Goal: Information Seeking & Learning: Find contact information

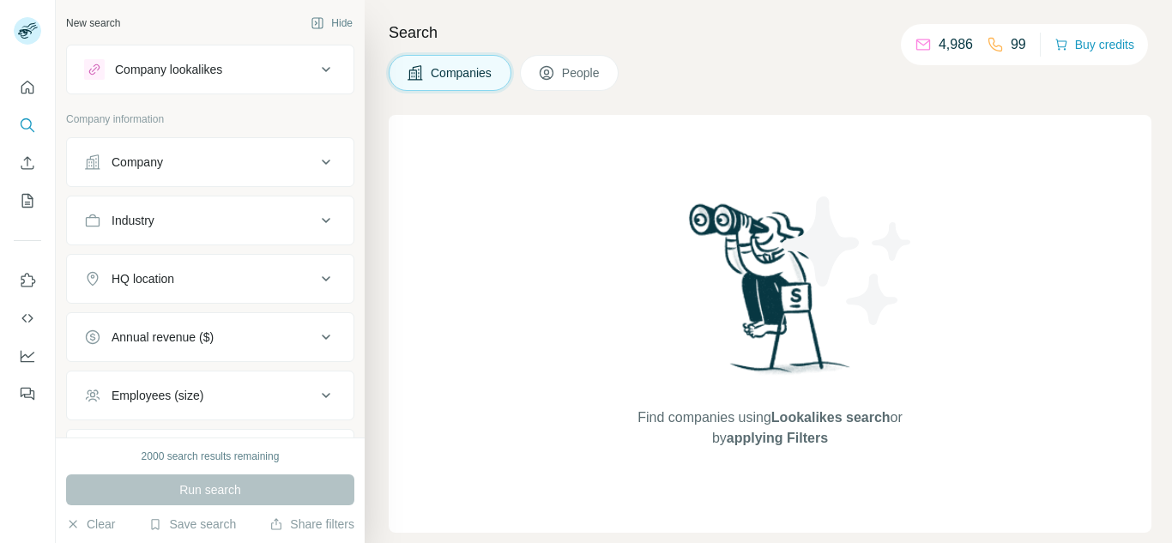
click at [578, 78] on span "People" at bounding box center [581, 72] width 39 height 17
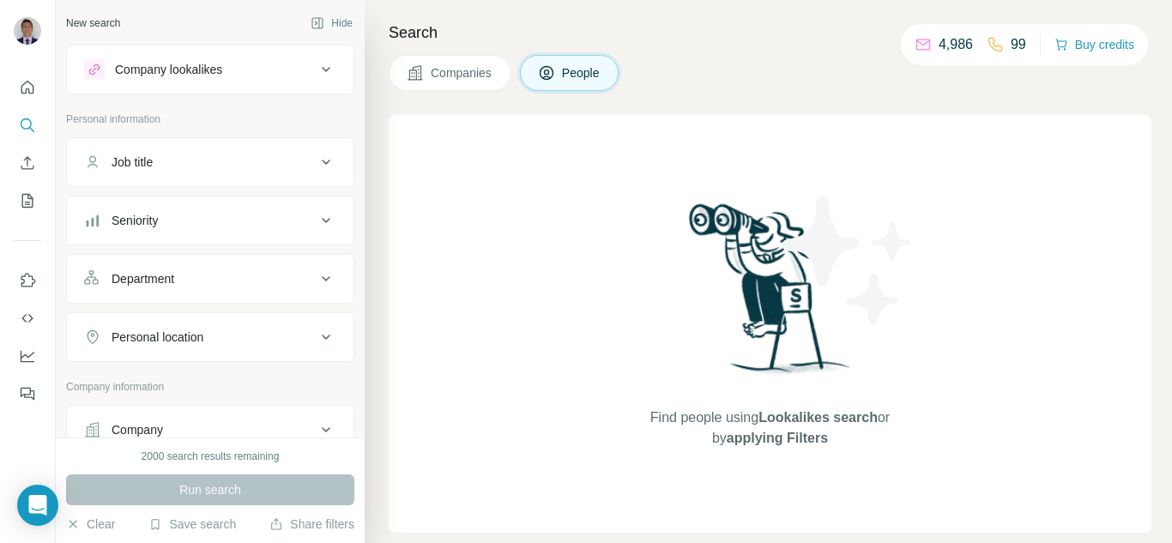
click at [154, 427] on div "Company" at bounding box center [137, 429] width 51 height 17
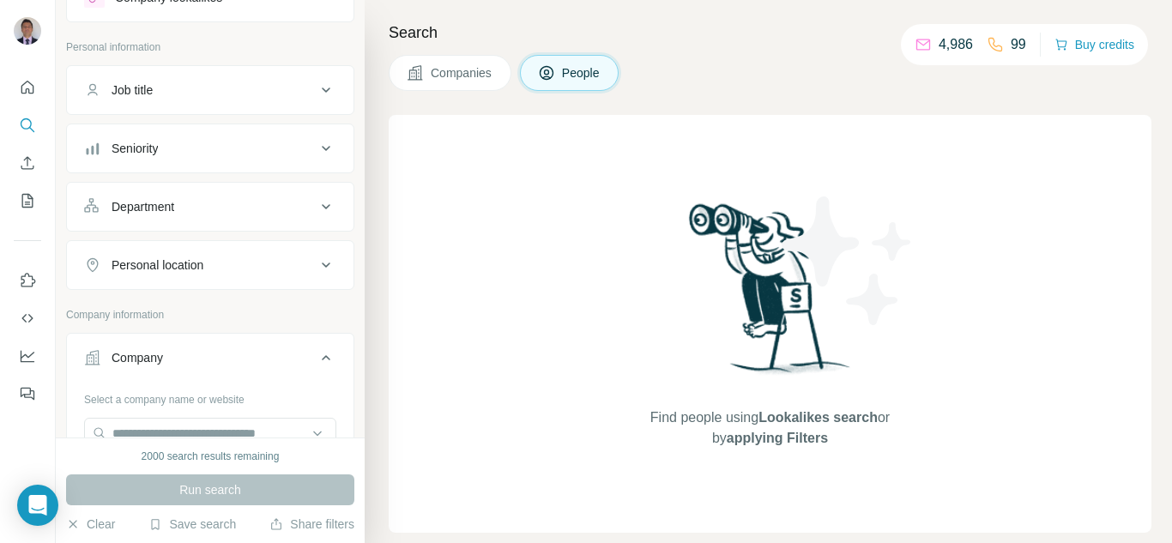
scroll to position [172, 0]
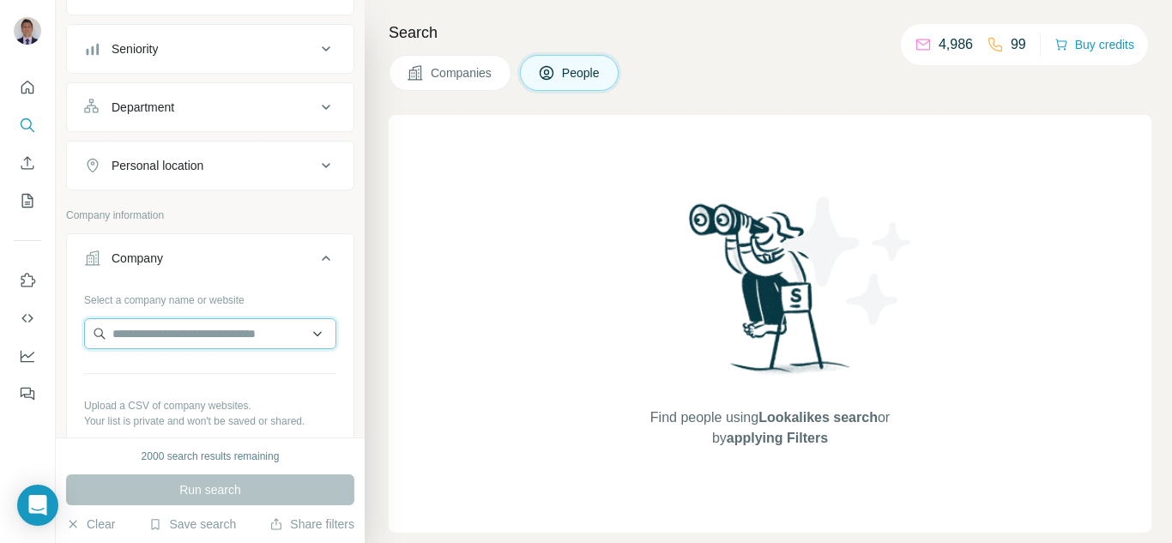
click at [156, 343] on input "text" at bounding box center [210, 333] width 252 height 31
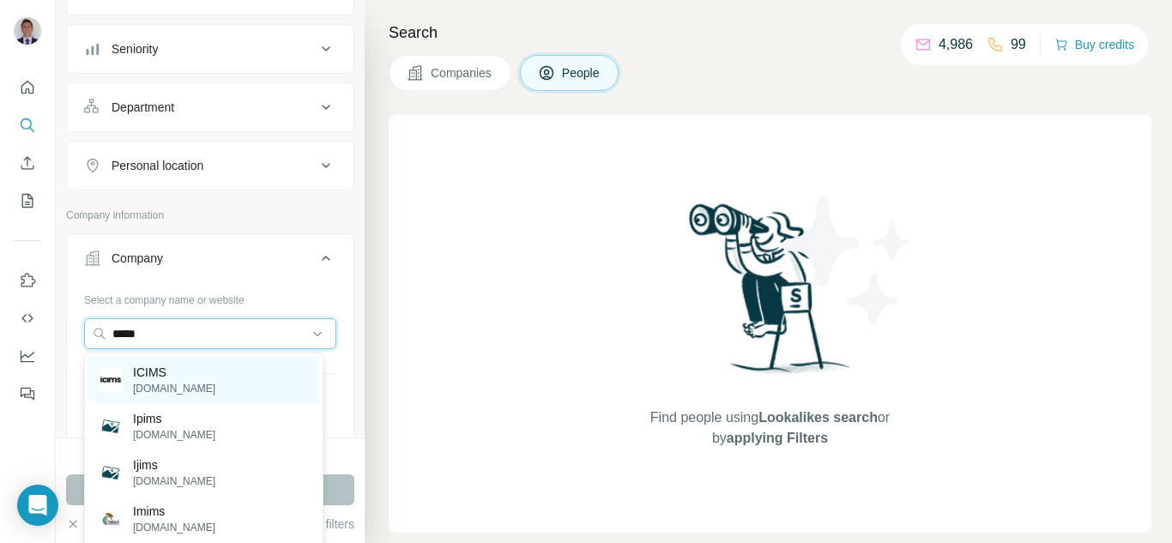
type input "*****"
click at [167, 393] on p "[DOMAIN_NAME]" at bounding box center [174, 388] width 82 height 15
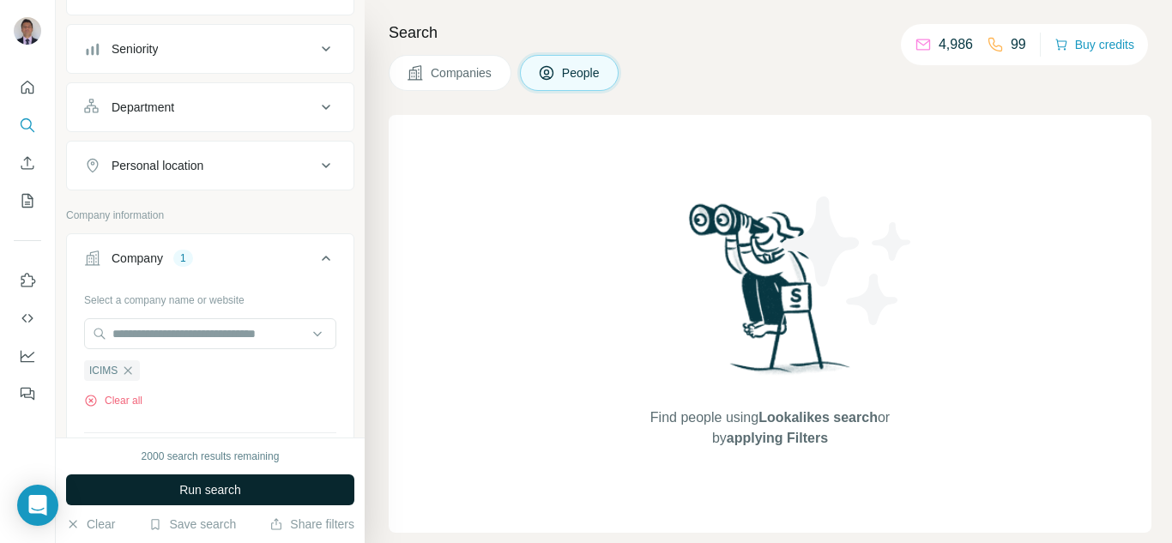
click at [208, 498] on button "Run search" at bounding box center [210, 489] width 288 height 31
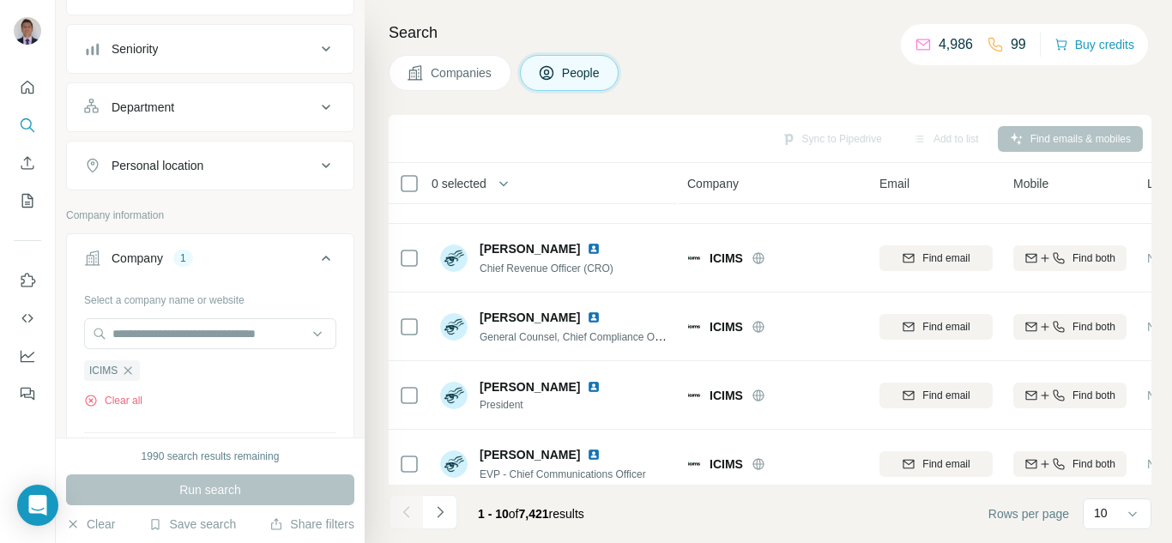
scroll to position [414, 0]
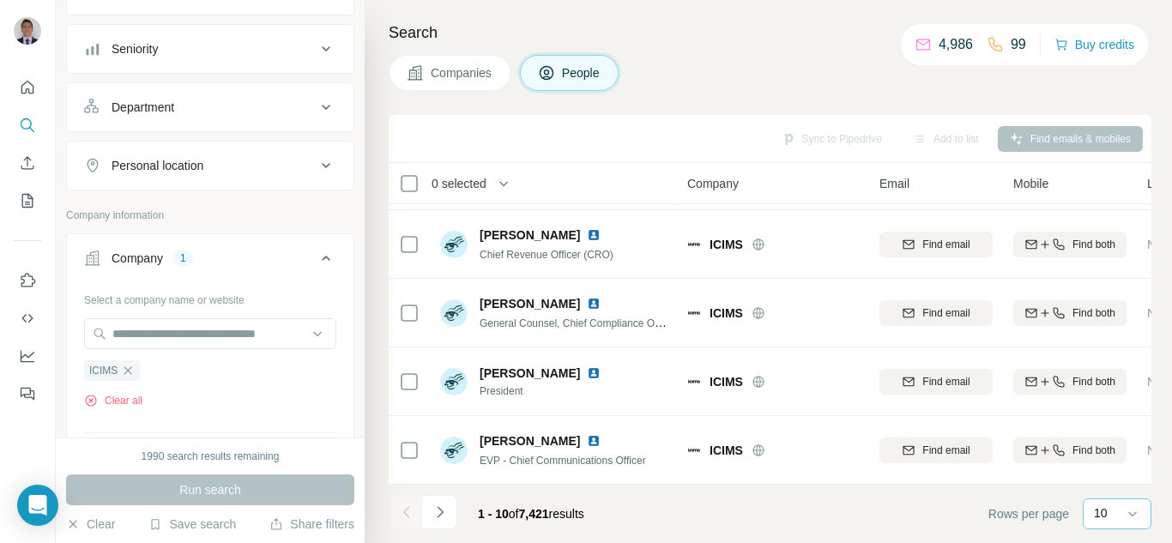
click at [1122, 513] on div "10" at bounding box center [1115, 512] width 43 height 17
click at [1106, 383] on p "60" at bounding box center [1104, 382] width 14 height 17
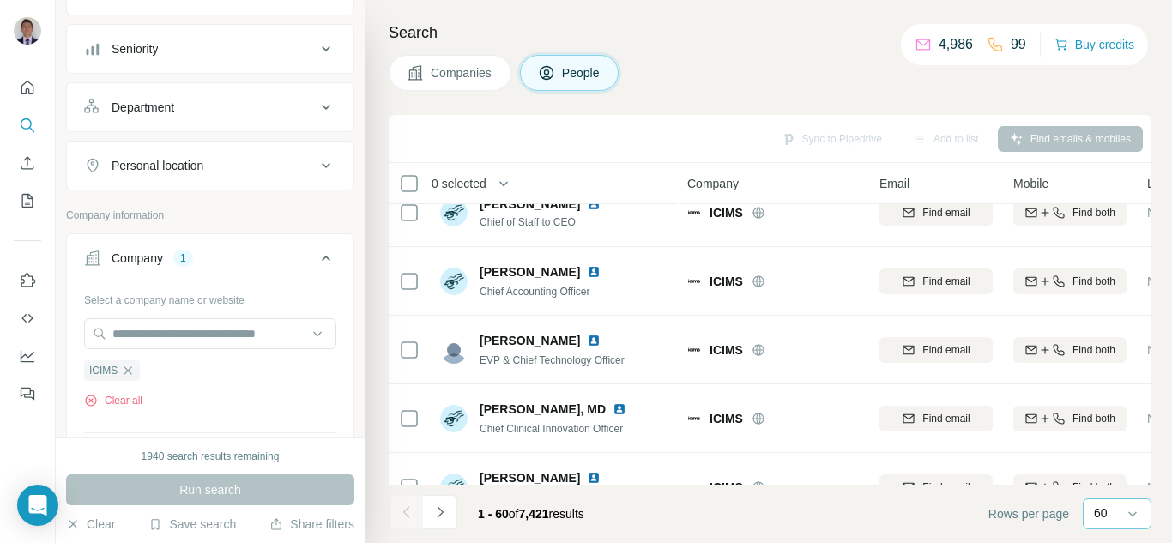
scroll to position [3845, 0]
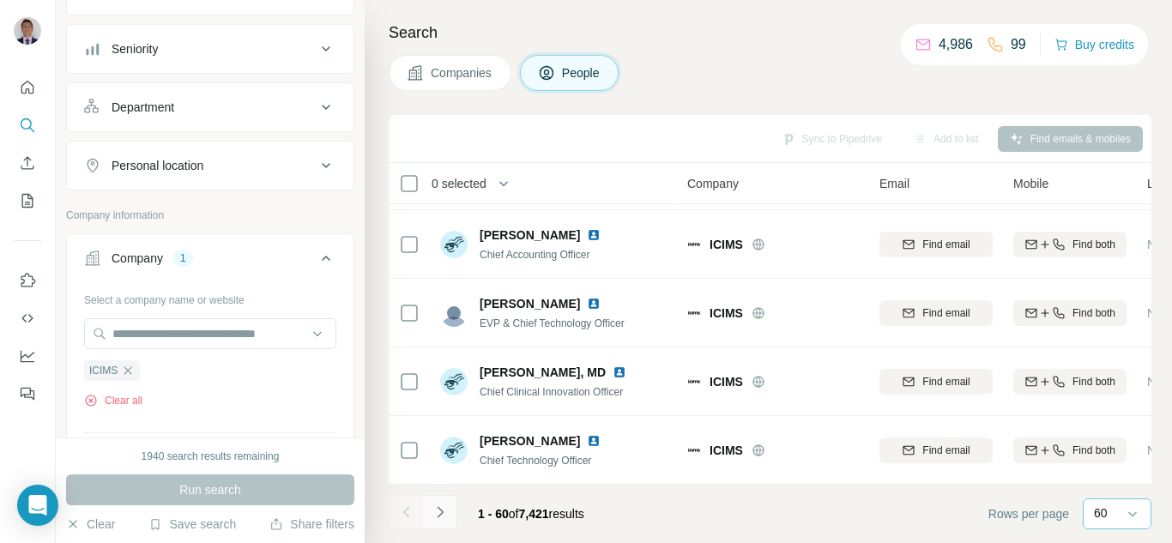
click at [443, 514] on icon "Navigate to next page" at bounding box center [439, 512] width 17 height 17
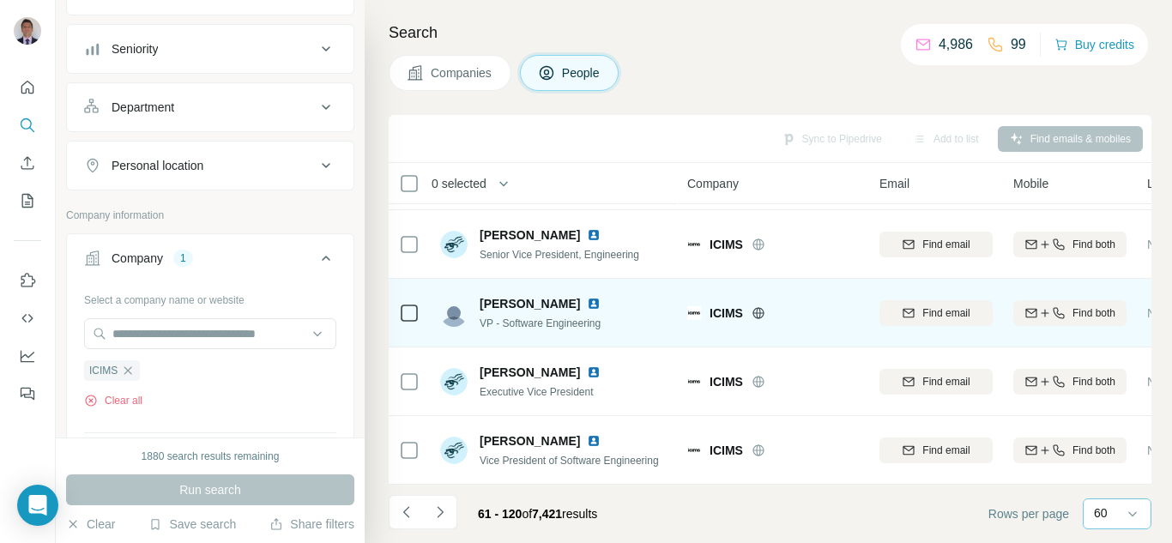
click at [593, 297] on img at bounding box center [594, 304] width 14 height 14
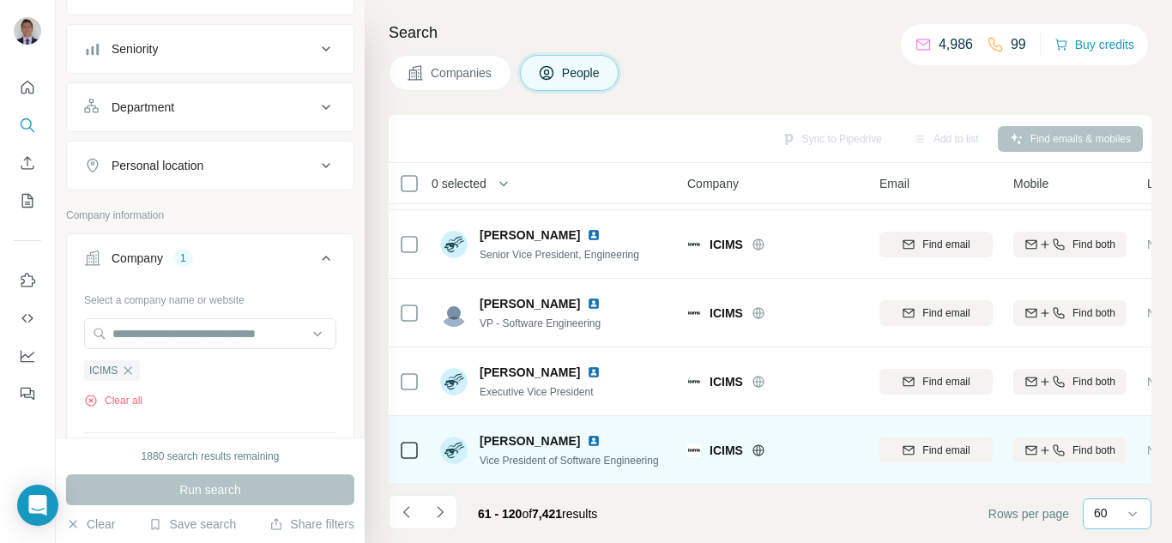
click at [587, 435] on img at bounding box center [594, 441] width 14 height 14
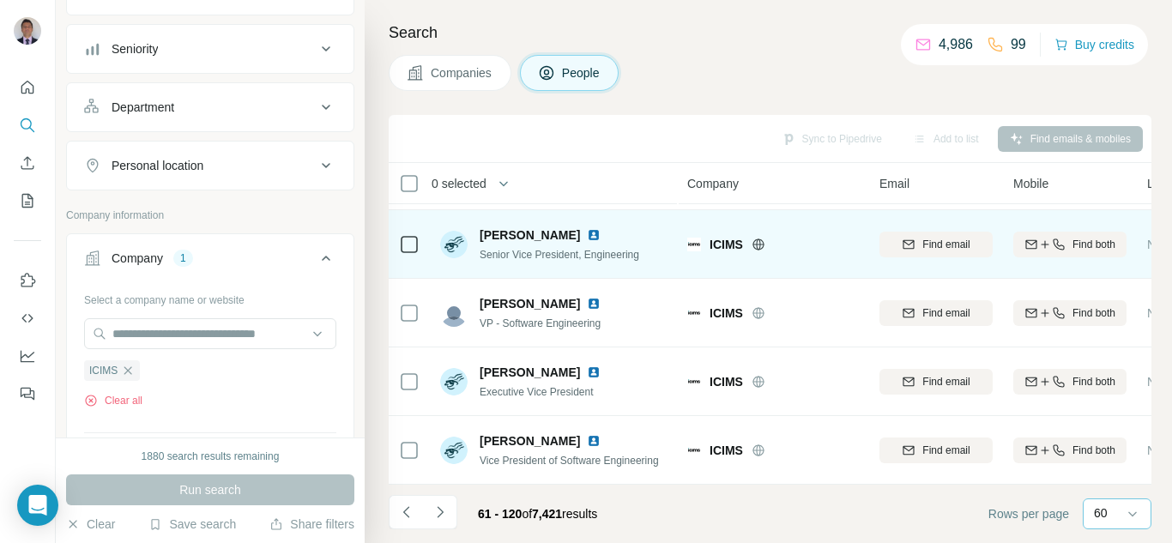
click at [587, 228] on img at bounding box center [594, 235] width 14 height 14
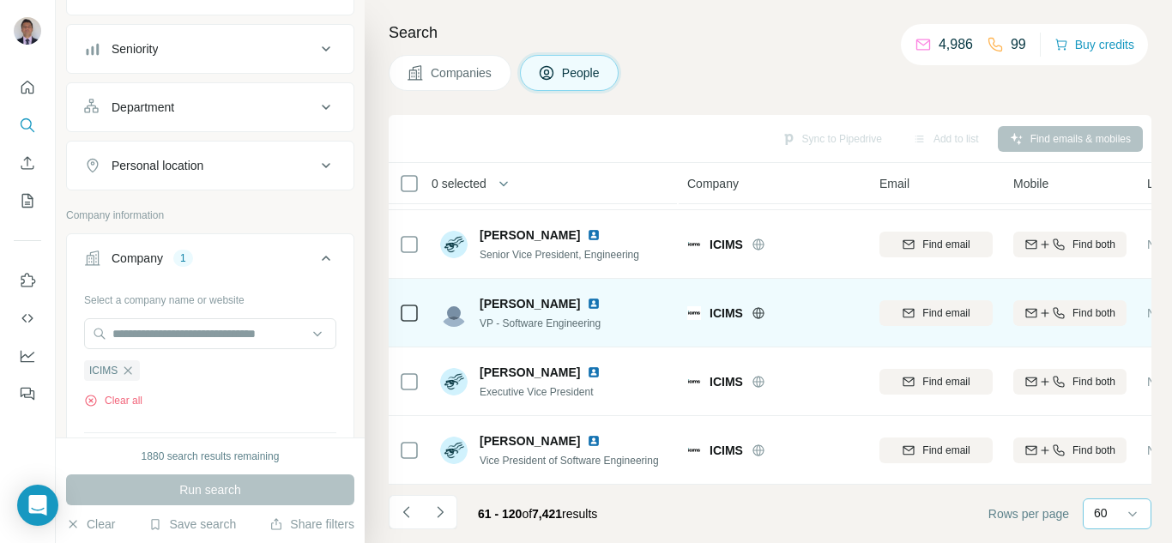
click at [589, 297] on img at bounding box center [594, 304] width 14 height 14
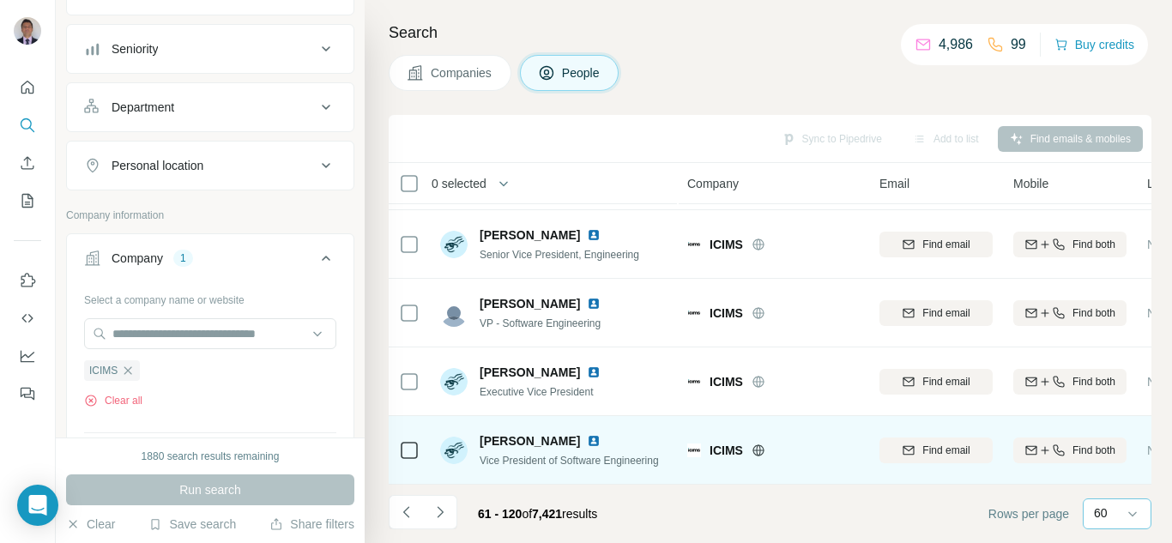
click at [587, 434] on img at bounding box center [594, 441] width 14 height 14
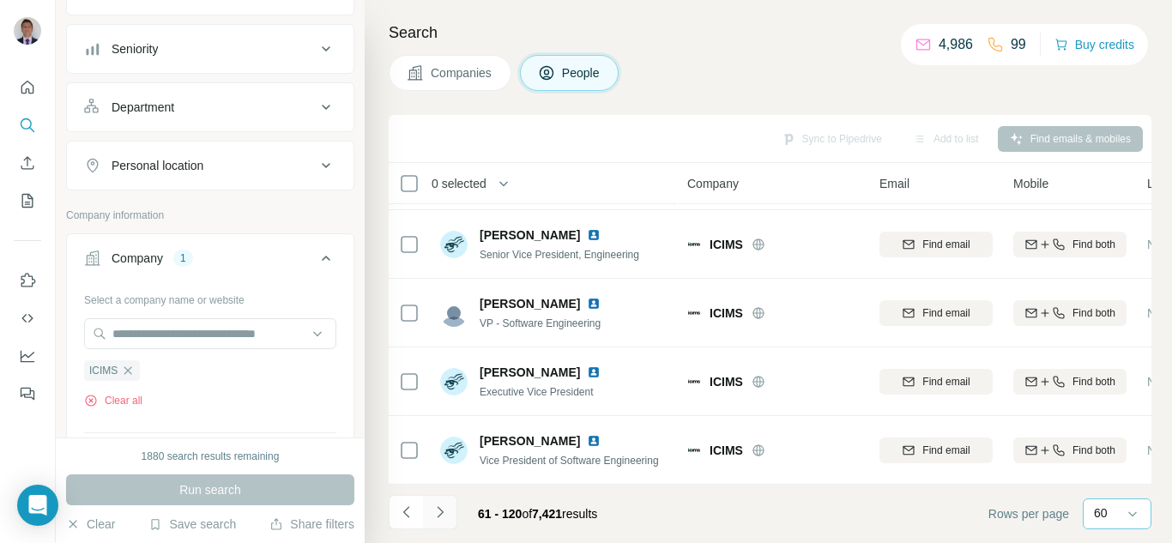
click at [442, 516] on icon "Navigate to next page" at bounding box center [439, 512] width 17 height 17
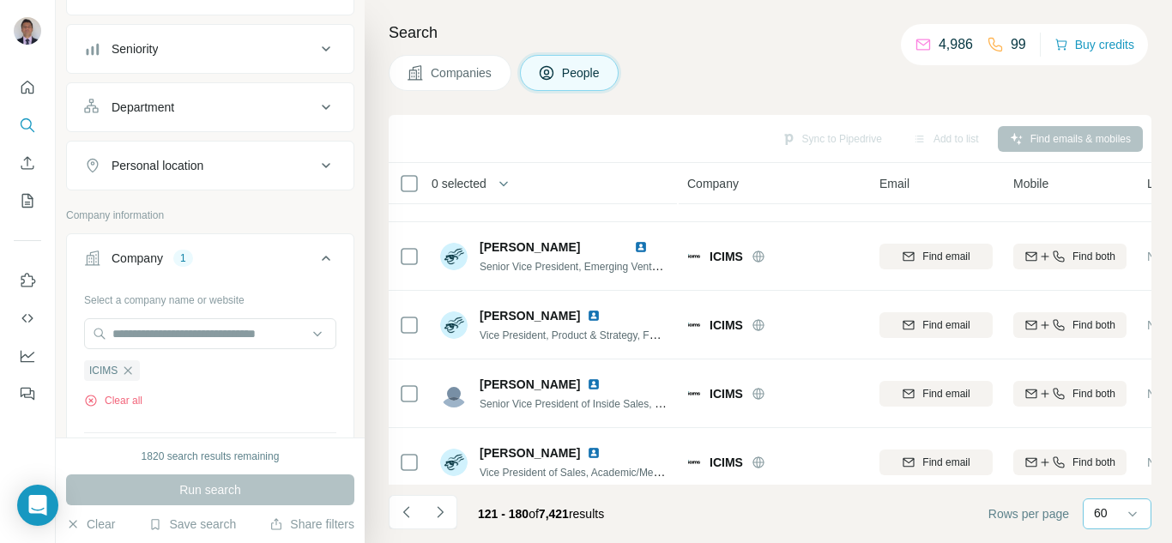
scroll to position [1287, 0]
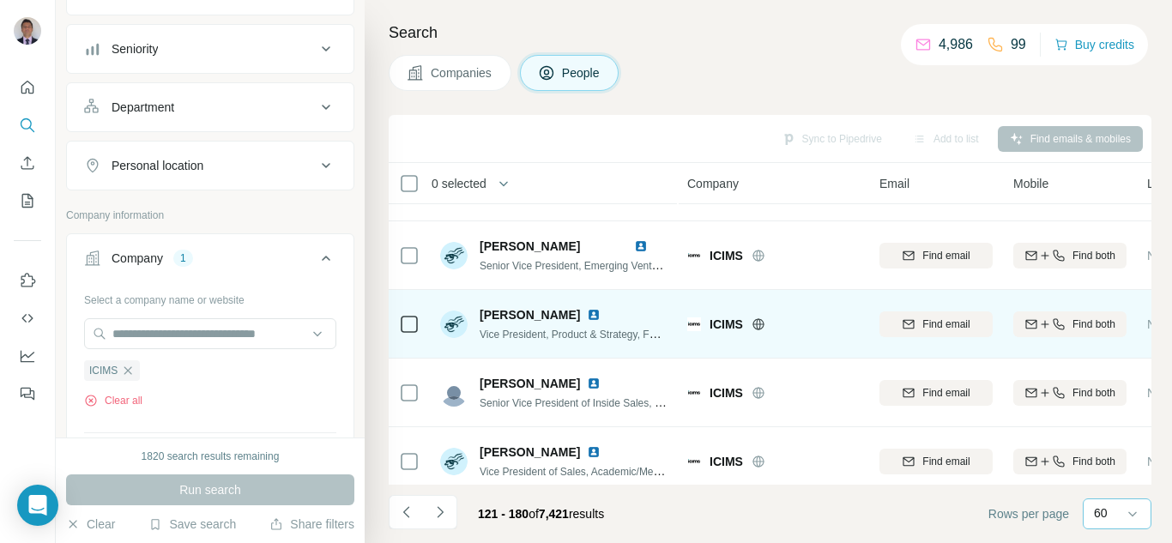
click at [600, 316] on img at bounding box center [594, 315] width 14 height 14
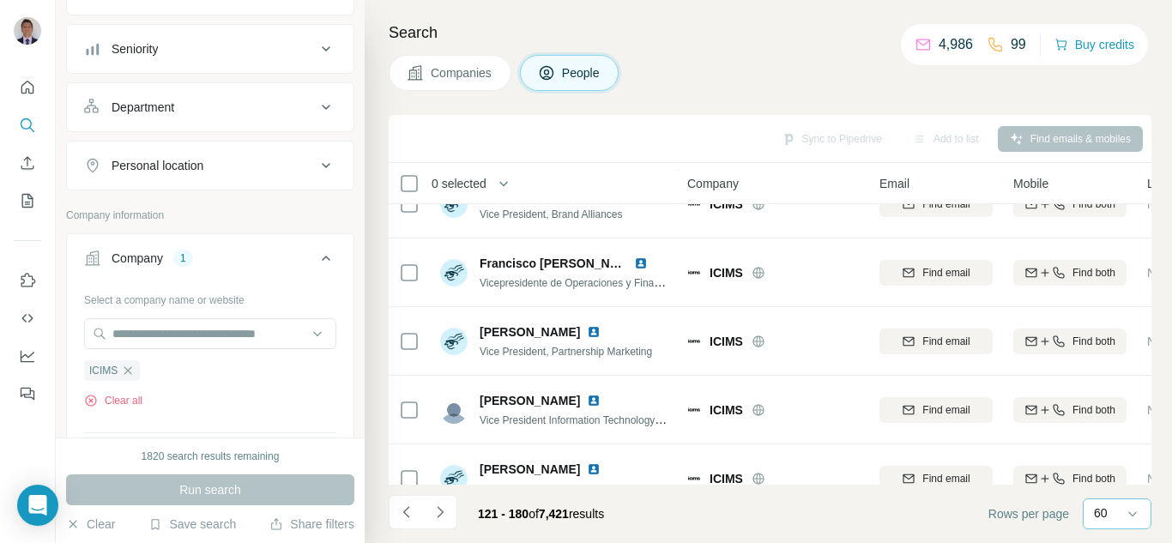
scroll to position [3688, 0]
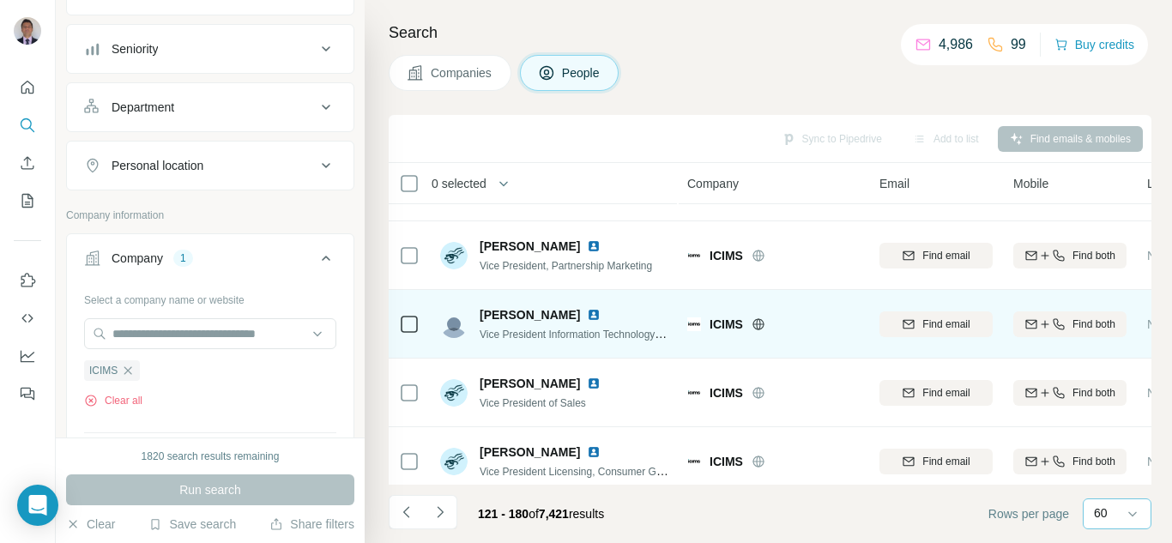
click at [587, 317] on img at bounding box center [594, 315] width 14 height 14
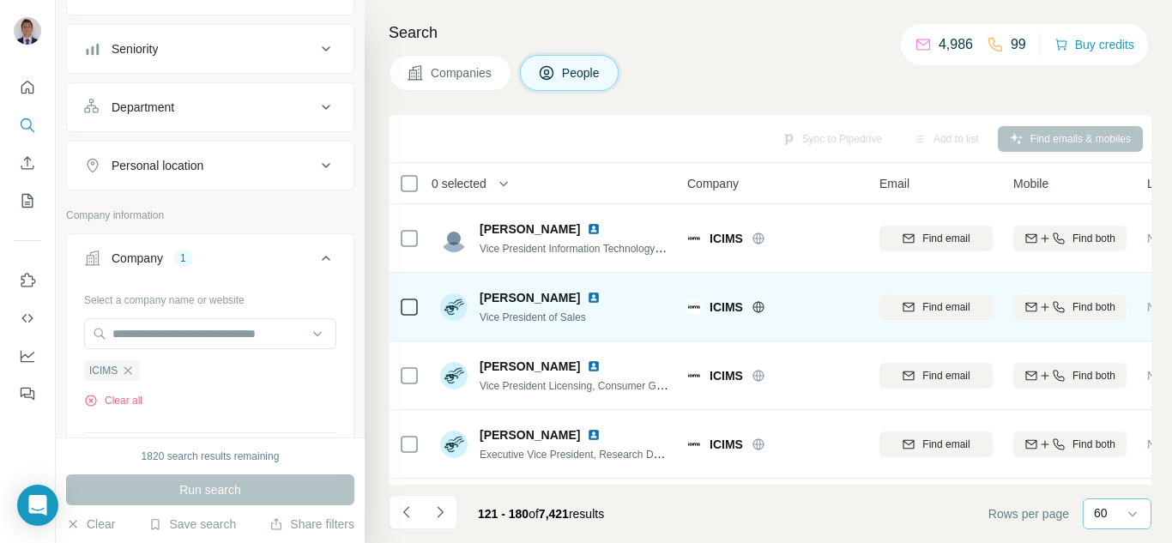
scroll to position [3845, 0]
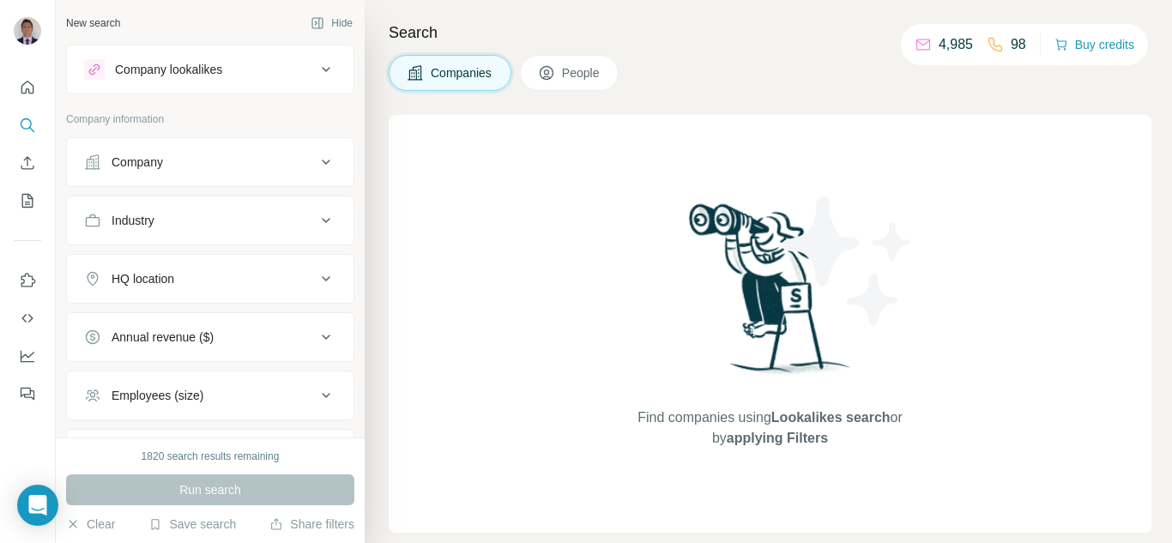
click at [582, 72] on span "People" at bounding box center [581, 72] width 39 height 17
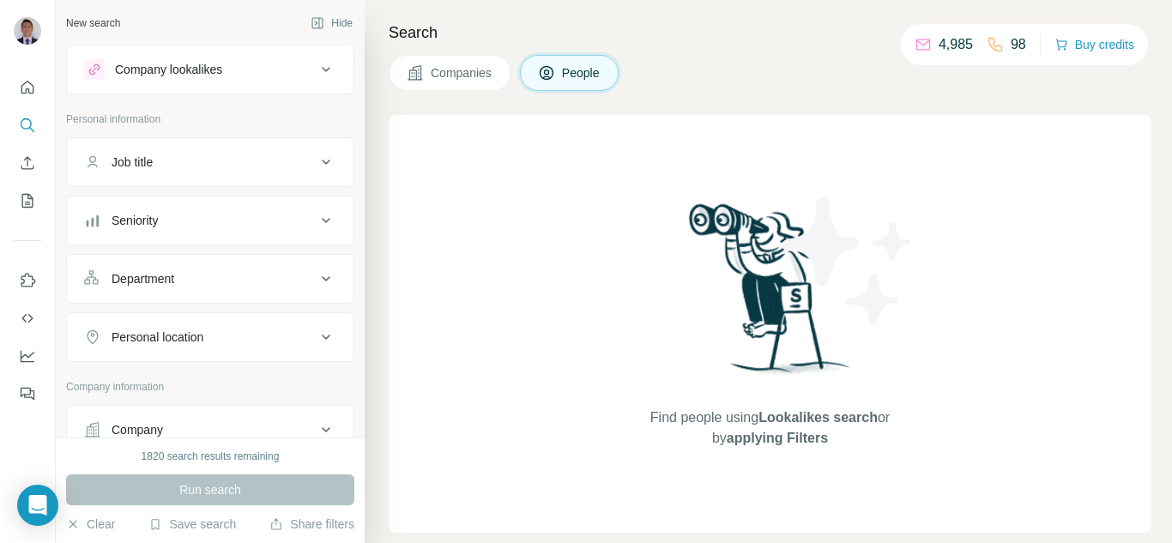
click at [178, 425] on div "Company" at bounding box center [200, 429] width 232 height 17
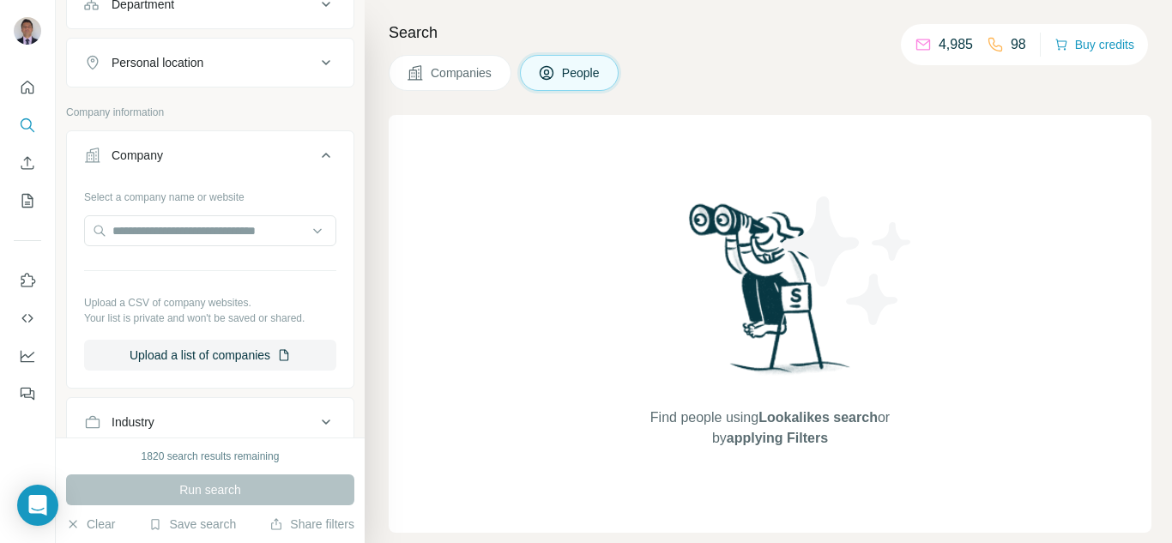
scroll to position [343, 0]
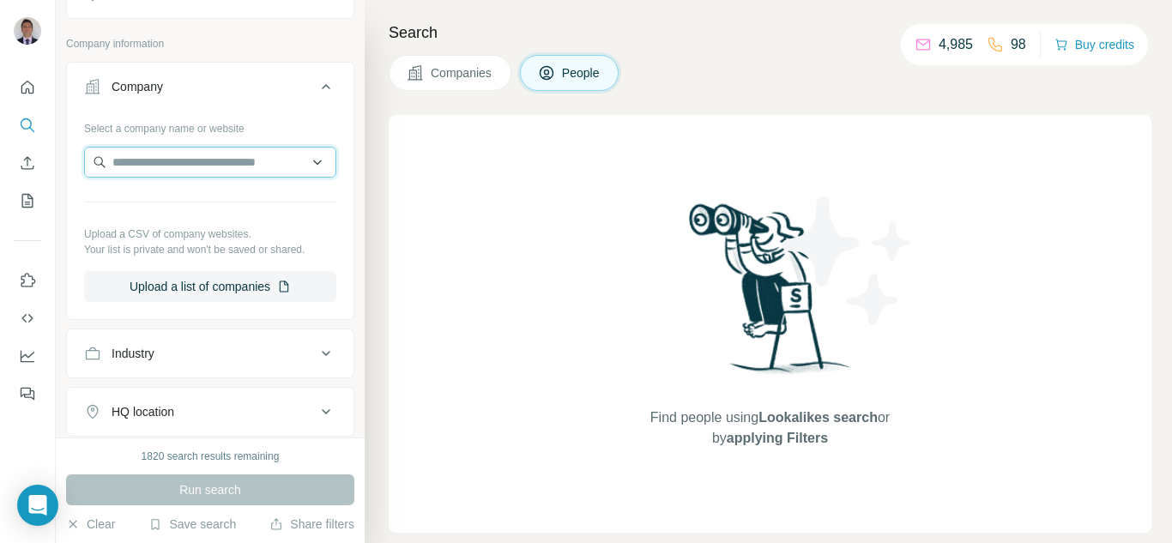
click at [183, 172] on input "text" at bounding box center [210, 162] width 252 height 31
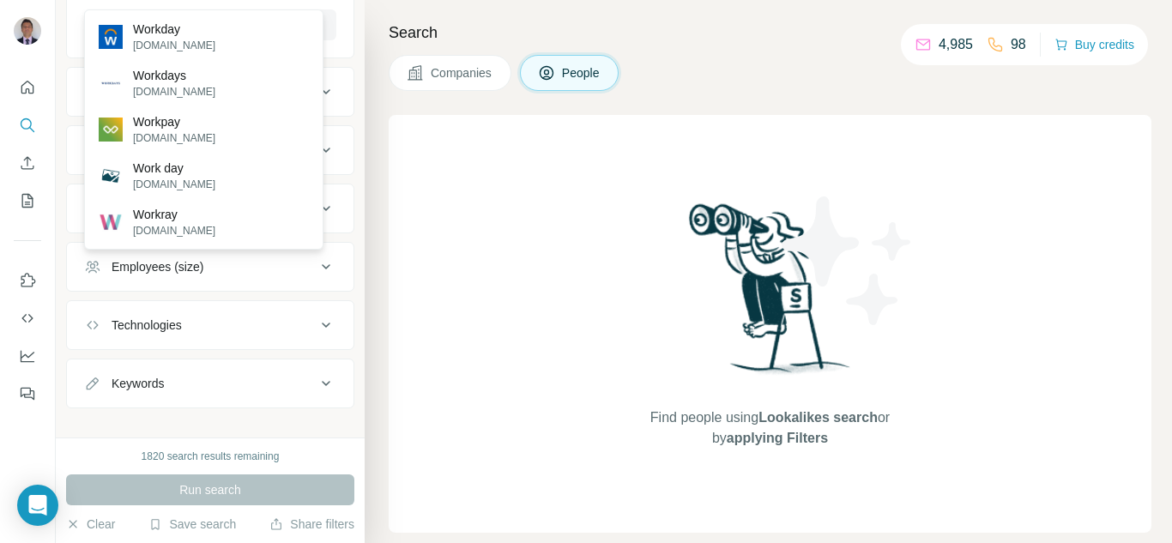
scroll to position [624, 0]
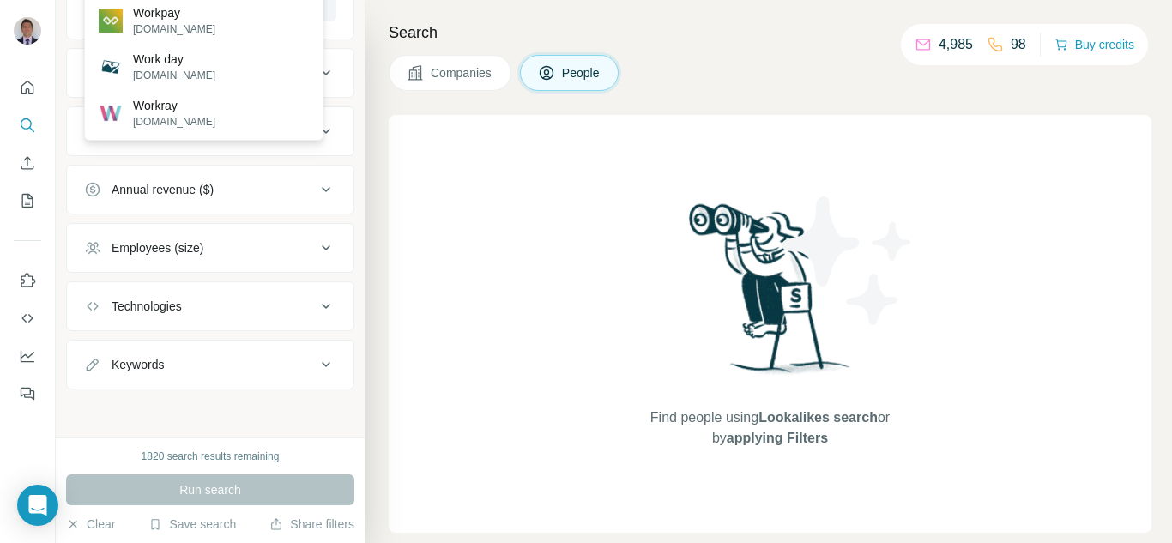
type input "*******"
click at [218, 161] on ul "Company Select a company name or website Upload a CSV of company websites. Your…" at bounding box center [210, 85] width 288 height 608
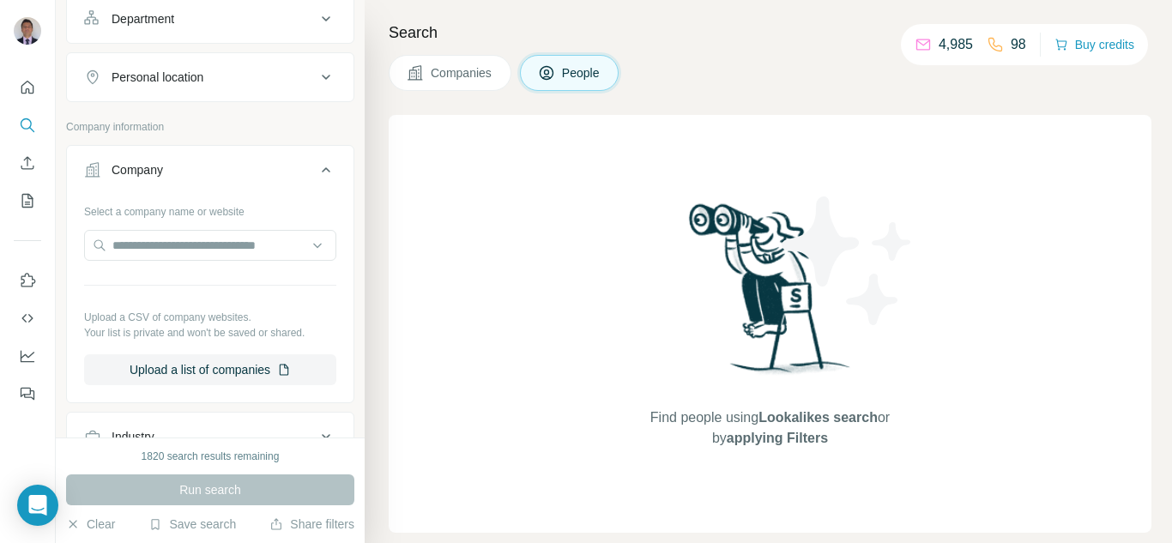
scroll to position [195, 0]
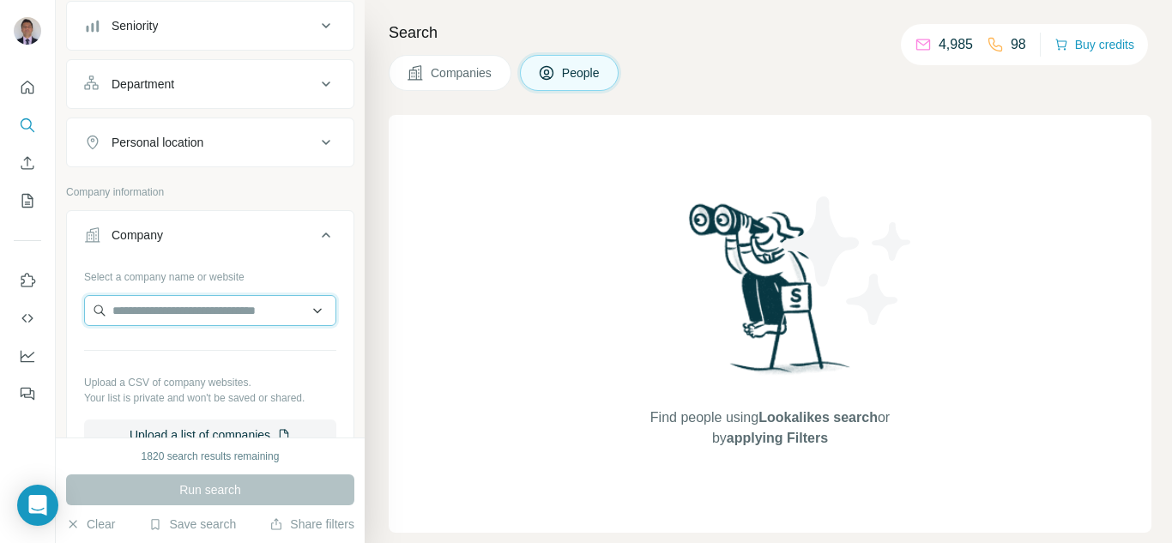
click at [164, 318] on input "text" at bounding box center [210, 310] width 252 height 31
paste input "**********"
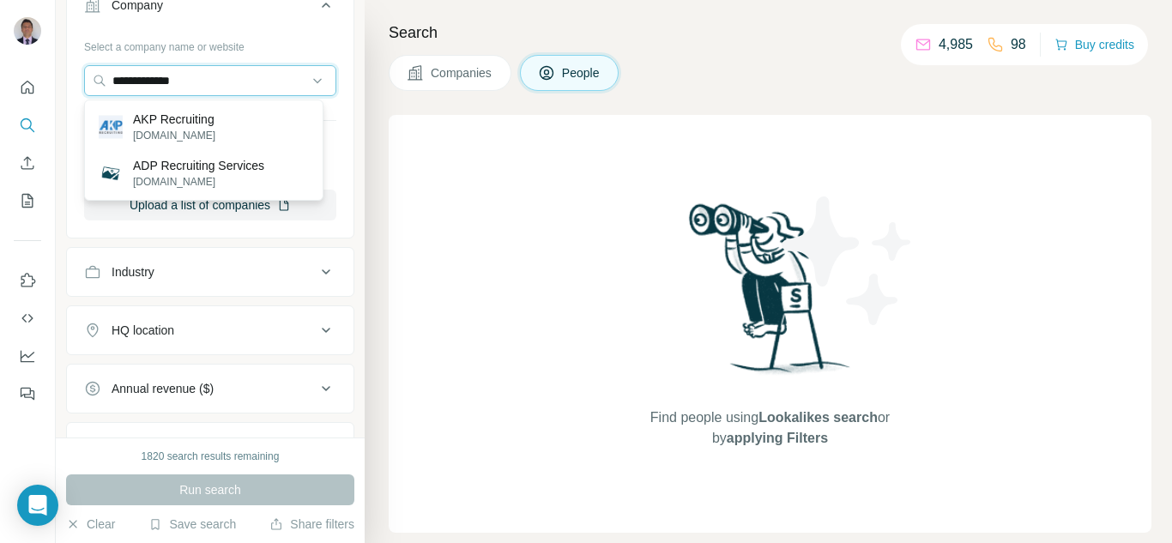
scroll to position [452, 0]
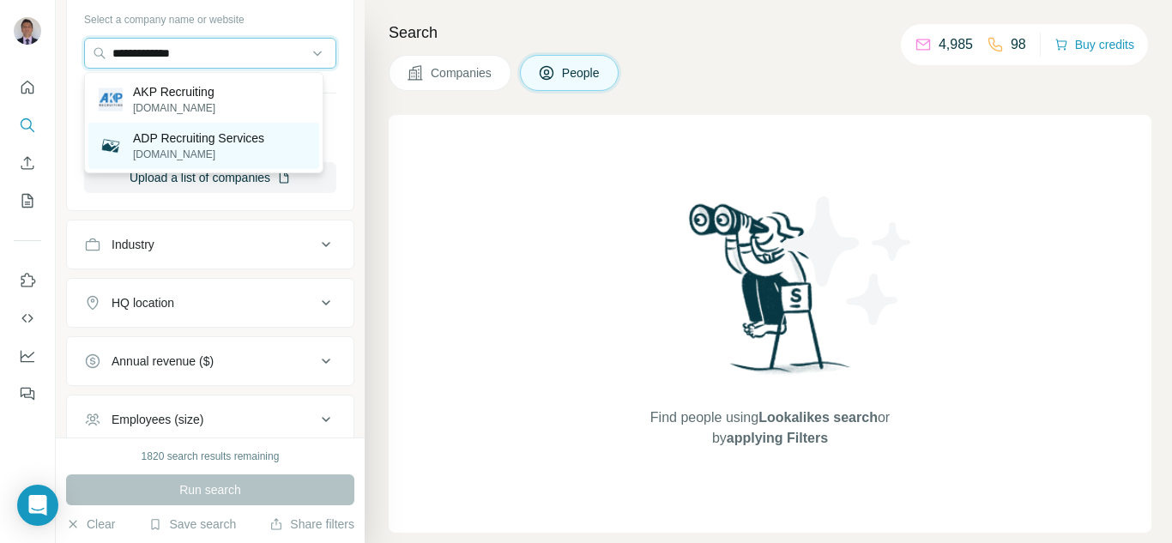
type input "**********"
click at [165, 155] on p "adp.de" at bounding box center [198, 154] width 131 height 15
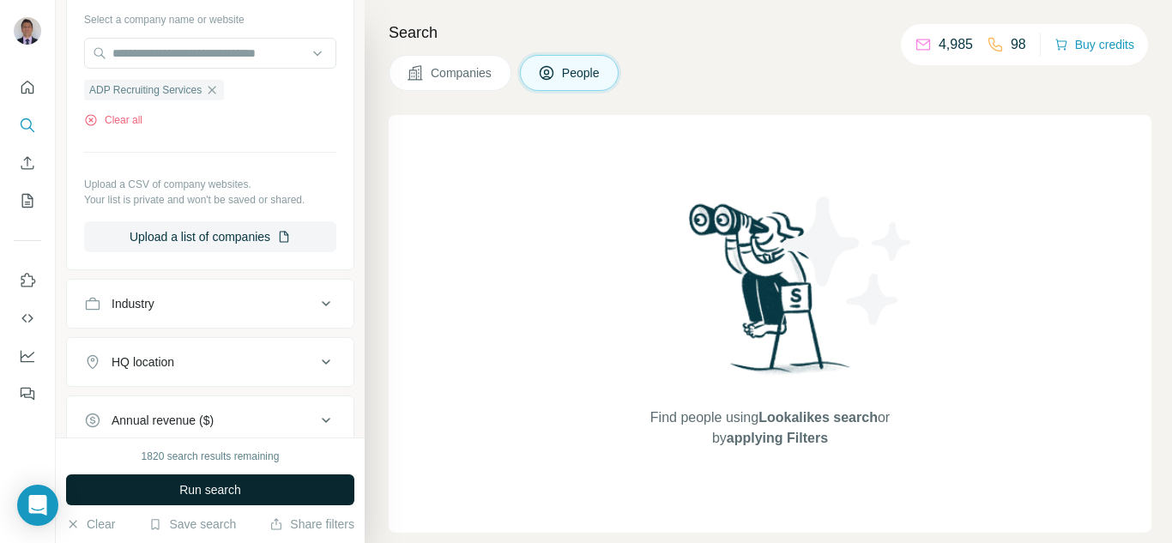
click at [221, 488] on span "Run search" at bounding box center [210, 489] width 62 height 17
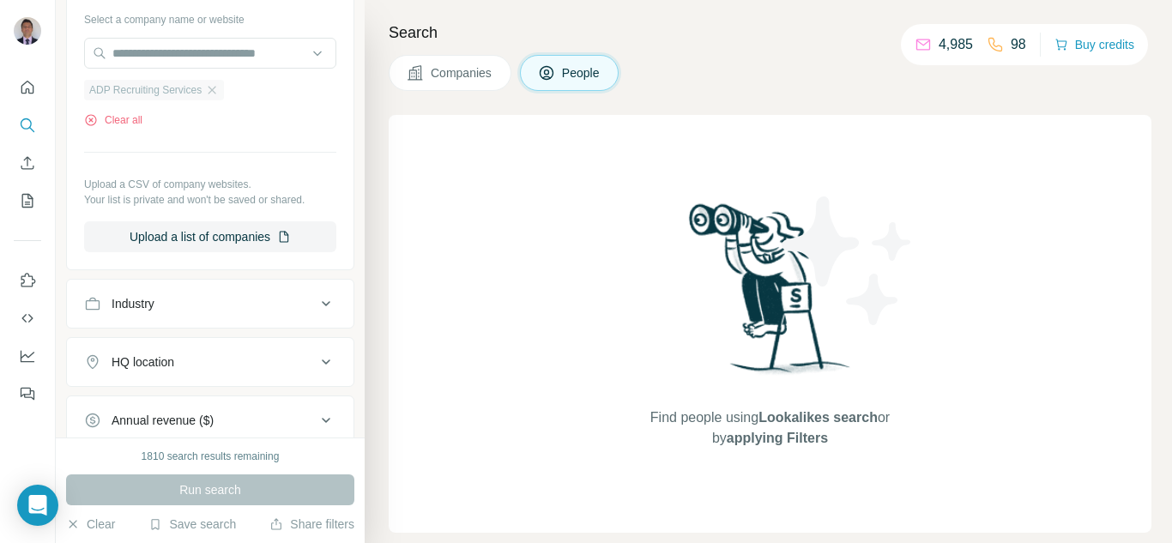
click at [209, 93] on div "ADP Recruiting Services" at bounding box center [154, 90] width 140 height 21
click at [214, 90] on icon "button" at bounding box center [212, 90] width 14 height 14
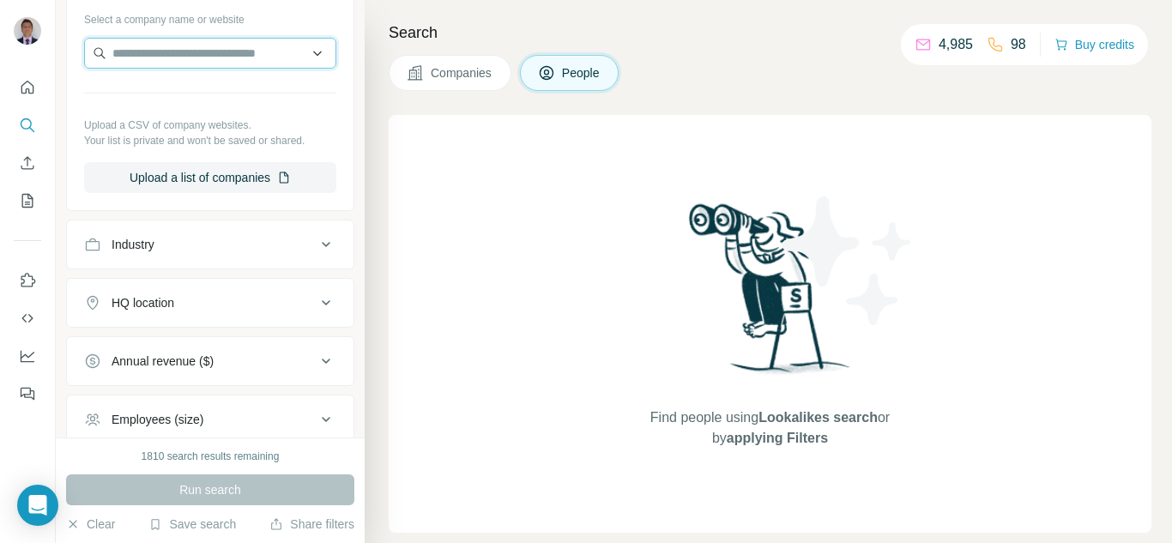
click at [191, 51] on input "text" at bounding box center [210, 53] width 252 height 31
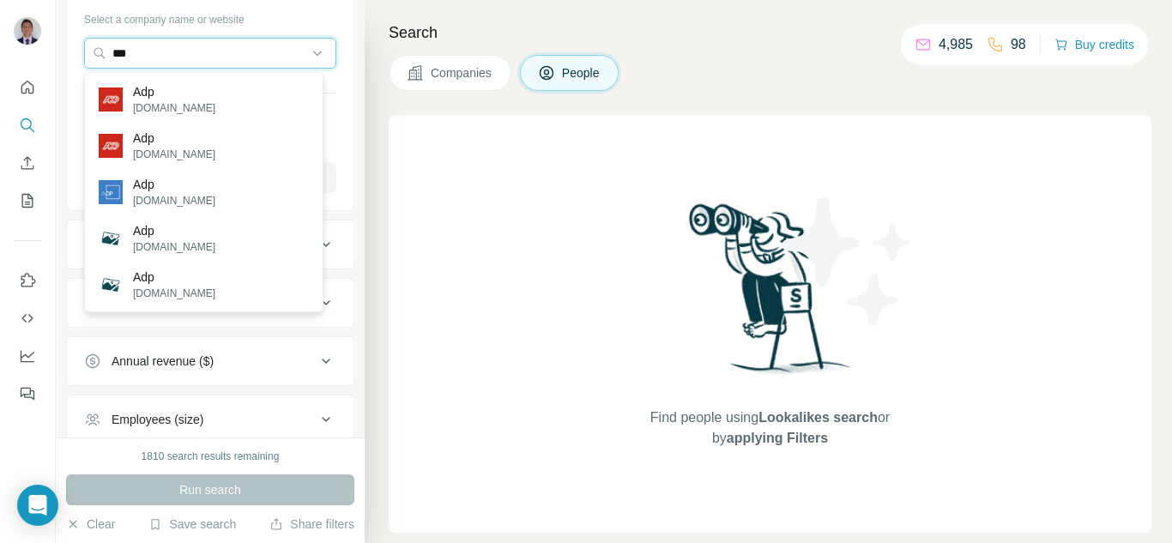
type input "***"
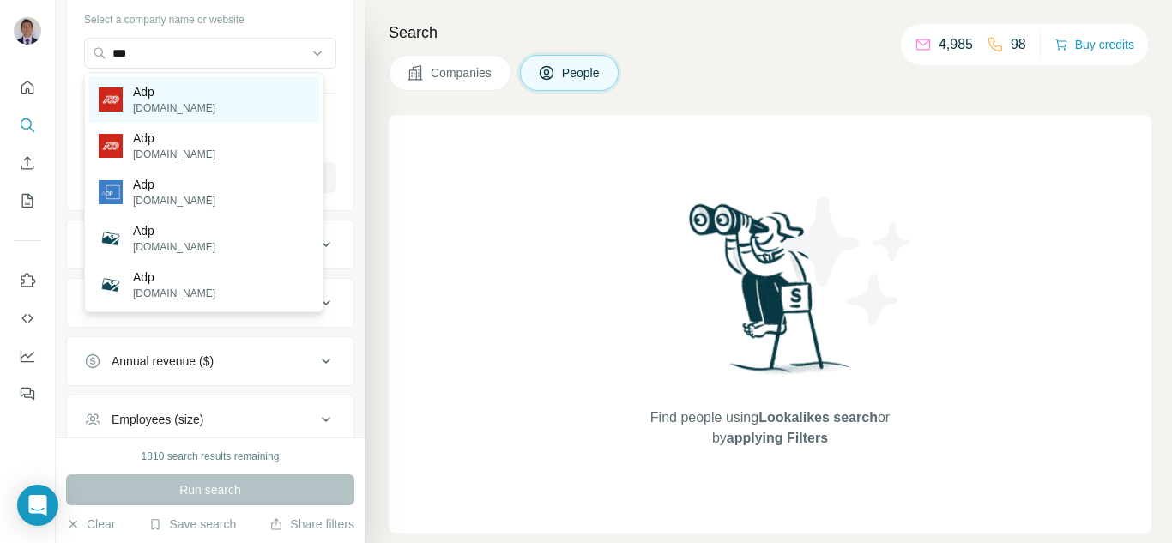
click at [167, 104] on p "adp.com" at bounding box center [174, 107] width 82 height 15
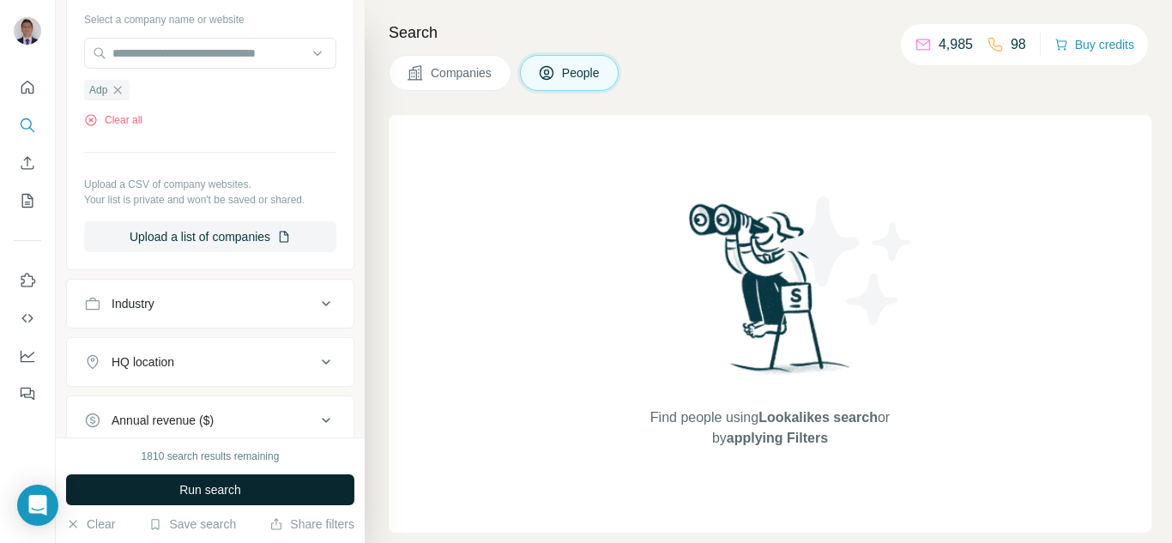
click at [162, 492] on button "Run search" at bounding box center [210, 489] width 288 height 31
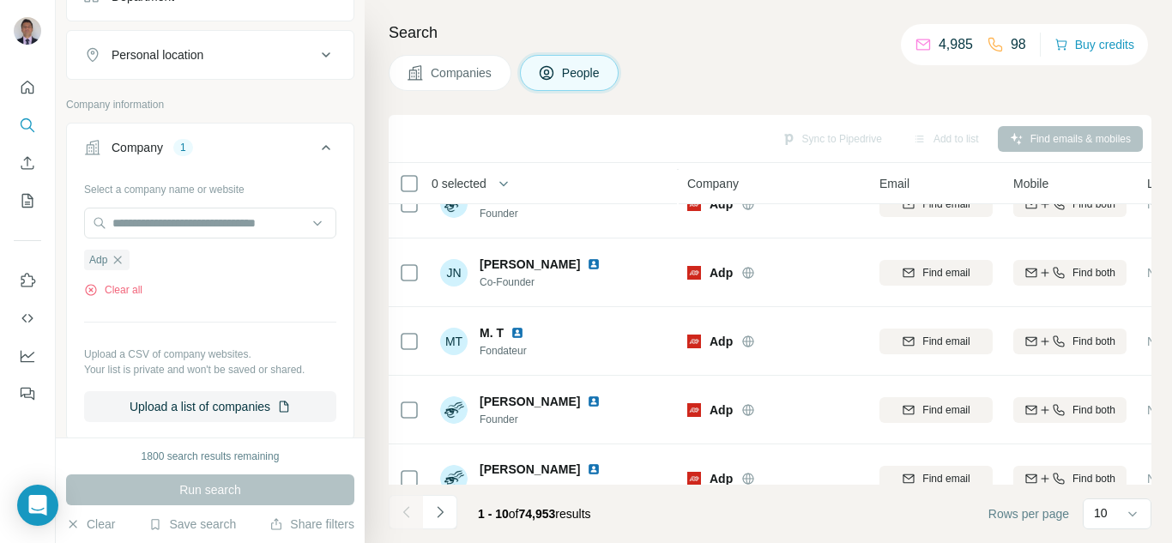
scroll to position [280, 0]
click at [285, 52] on div "Personal location" at bounding box center [200, 56] width 232 height 17
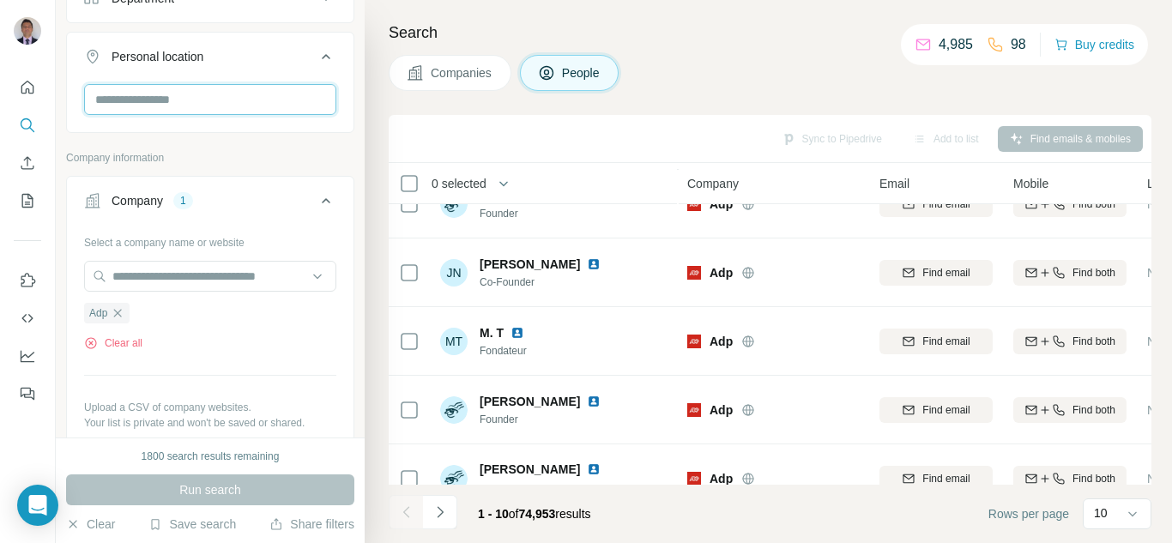
click at [176, 104] on input "text" at bounding box center [210, 99] width 252 height 31
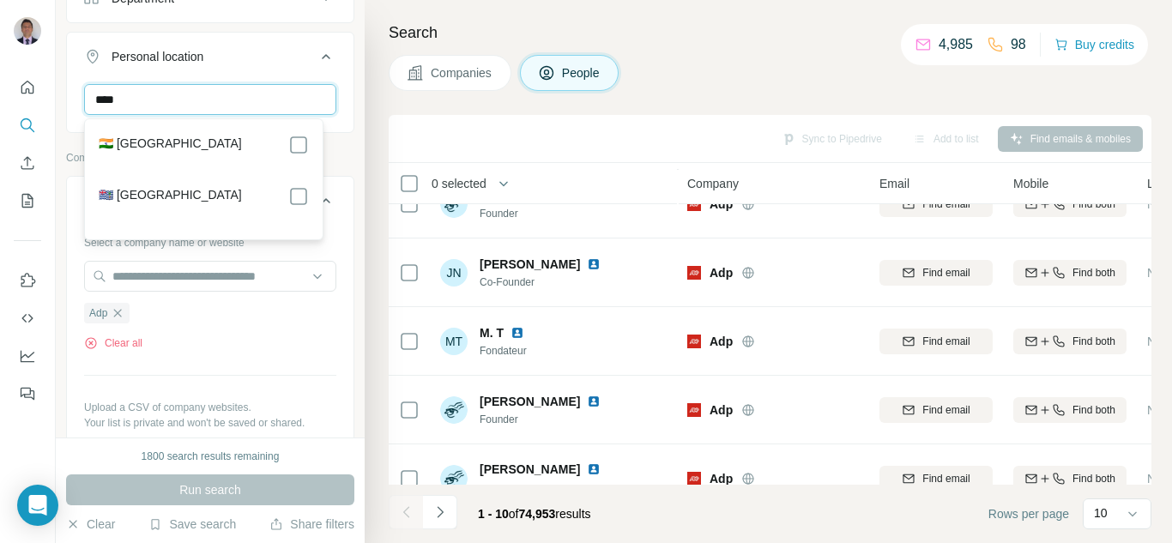
type input "****"
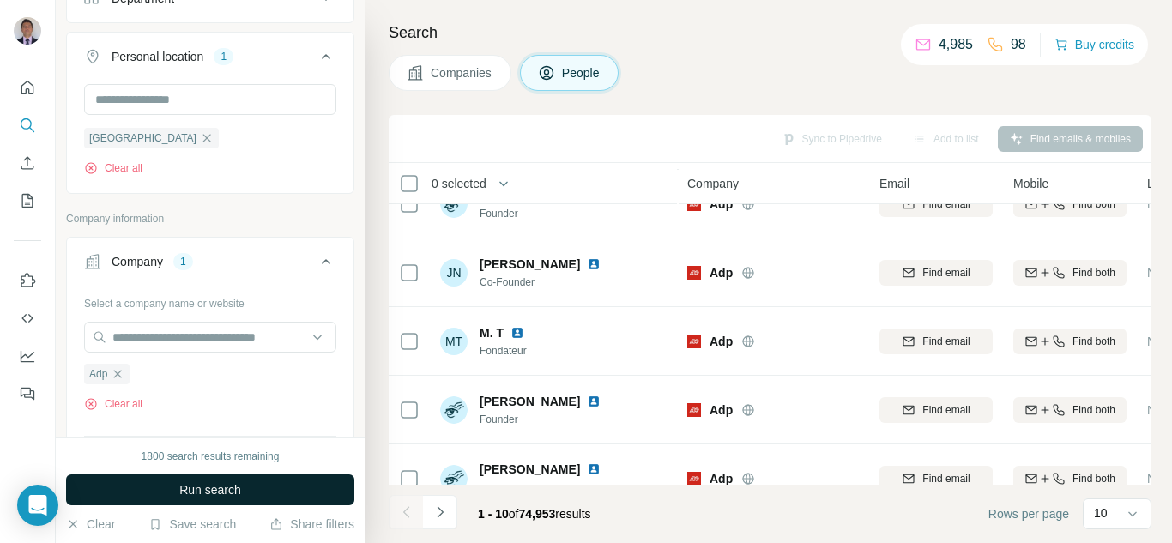
click at [250, 487] on button "Run search" at bounding box center [210, 489] width 288 height 31
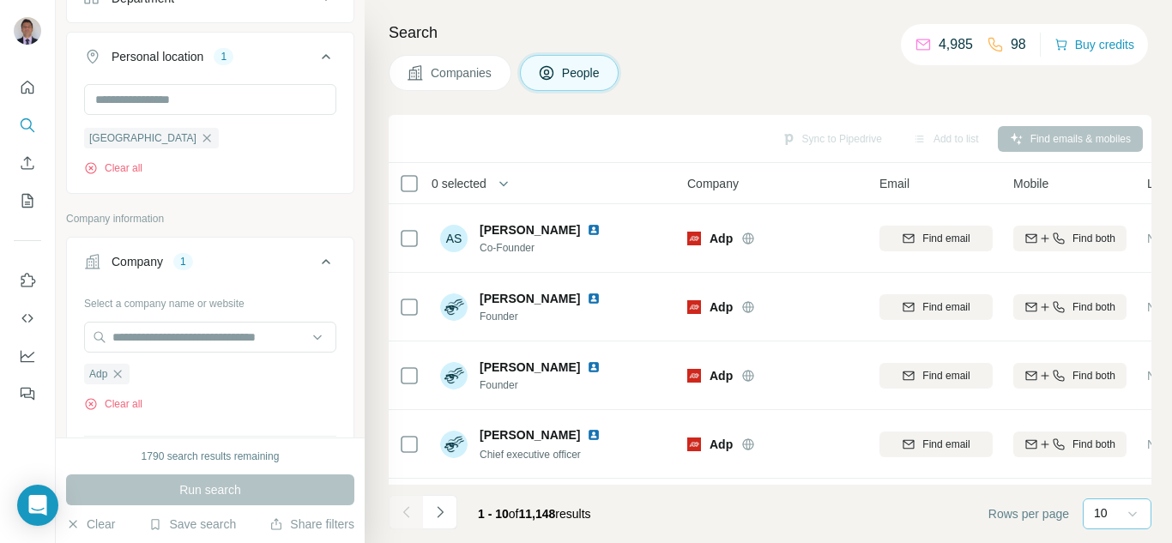
click at [1131, 516] on icon at bounding box center [1132, 514] width 9 height 5
click at [1110, 389] on p "60" at bounding box center [1104, 382] width 14 height 17
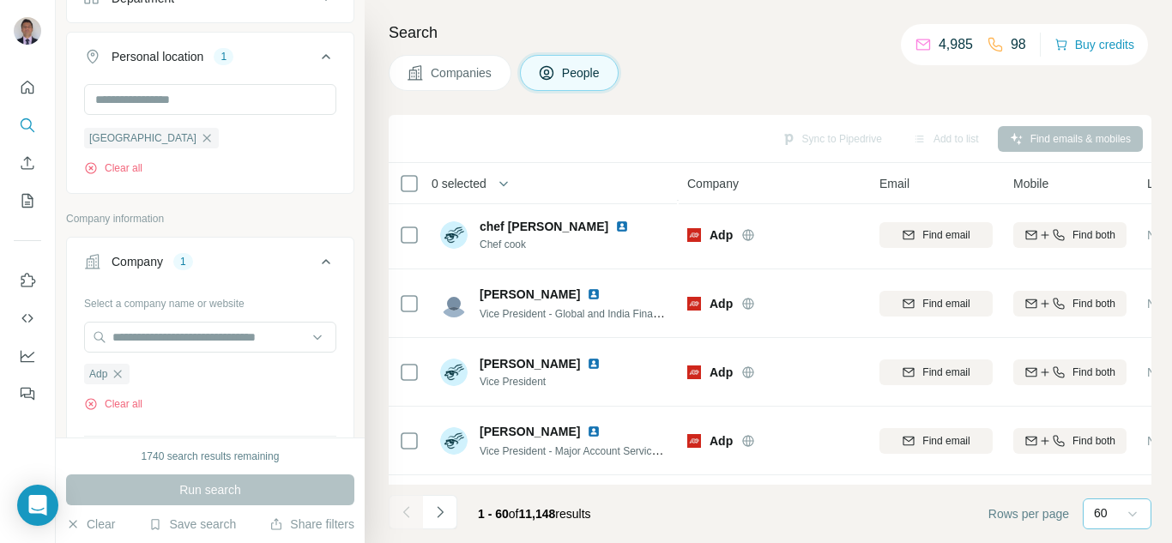
scroll to position [429, 0]
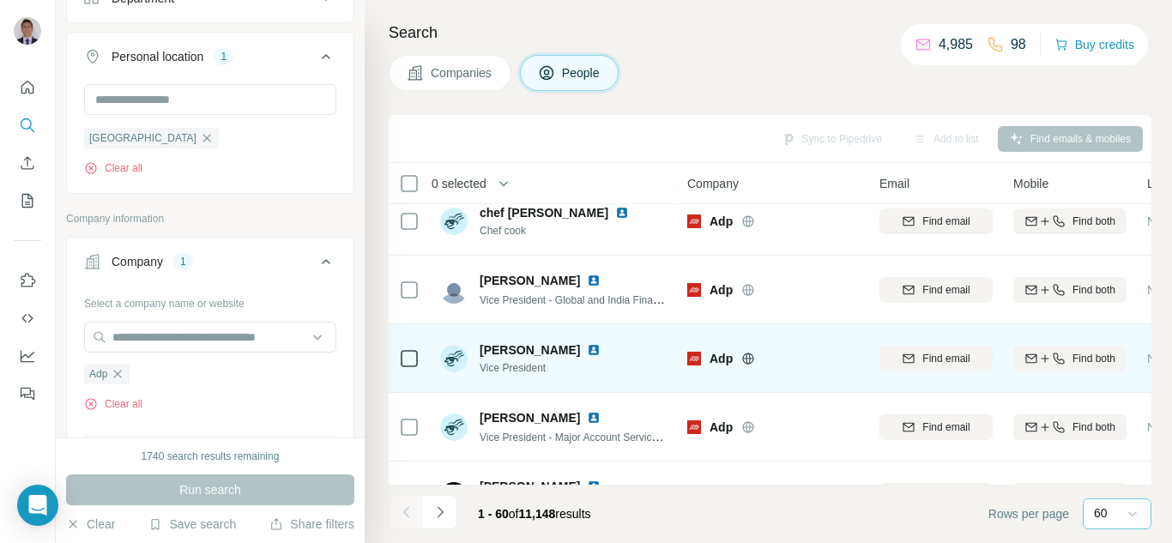
click at [587, 347] on img at bounding box center [594, 350] width 14 height 14
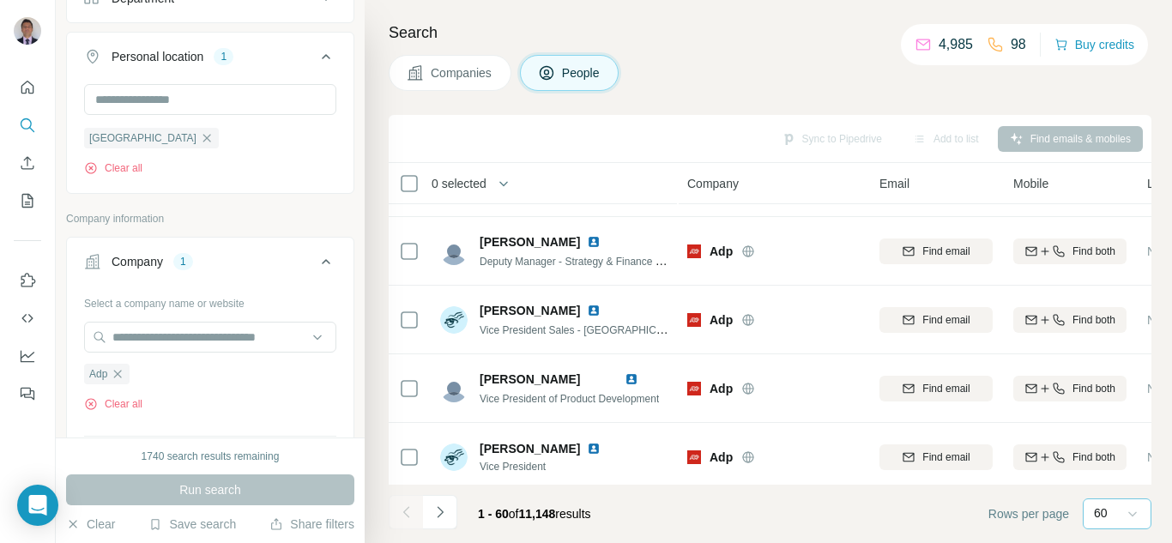
scroll to position [772, 0]
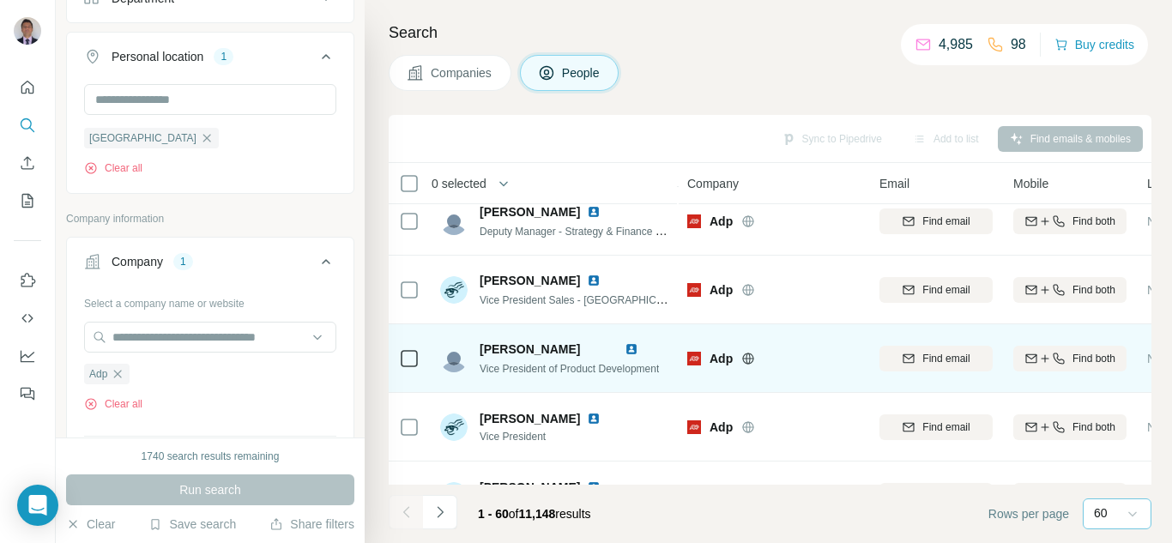
click at [638, 351] on img at bounding box center [631, 349] width 14 height 14
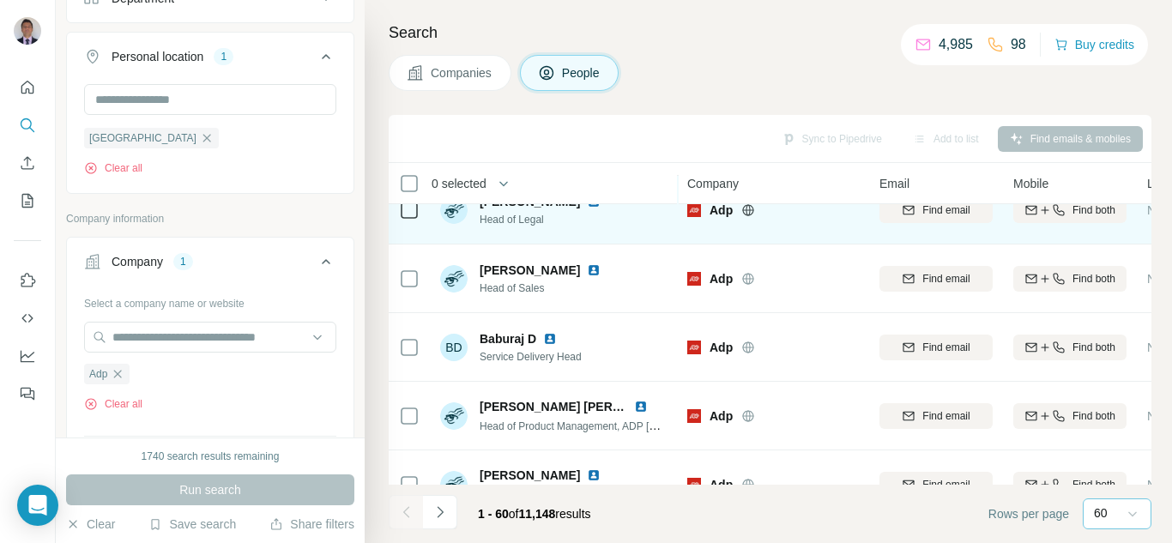
scroll to position [3774, 0]
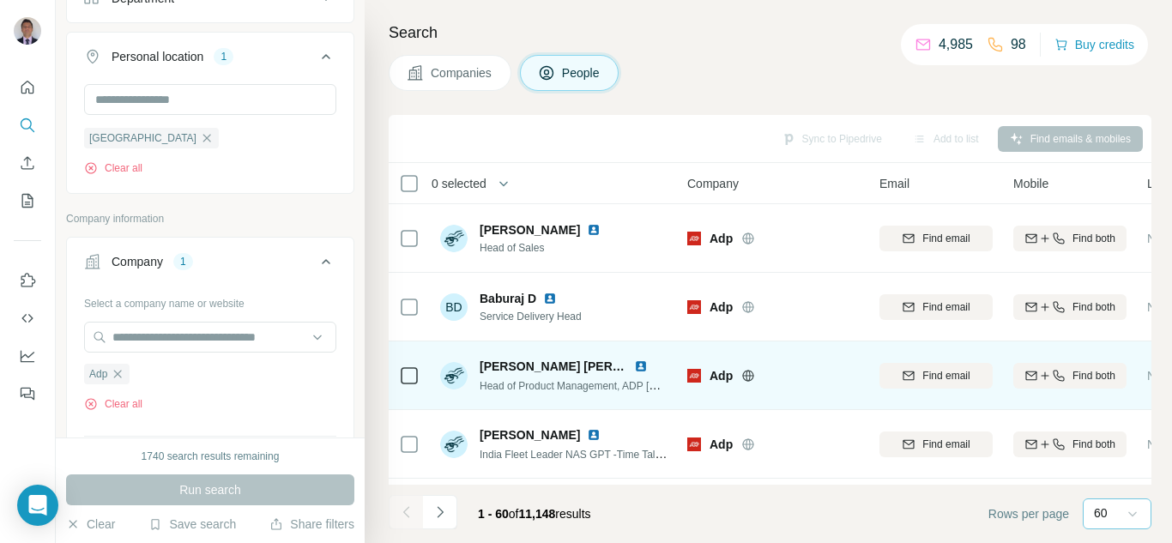
click at [643, 371] on img at bounding box center [641, 366] width 14 height 14
